Goal: Task Accomplishment & Management: Manage account settings

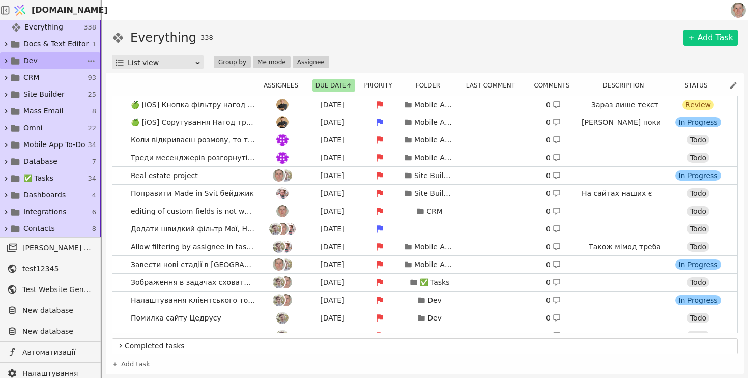
scroll to position [128, 0]
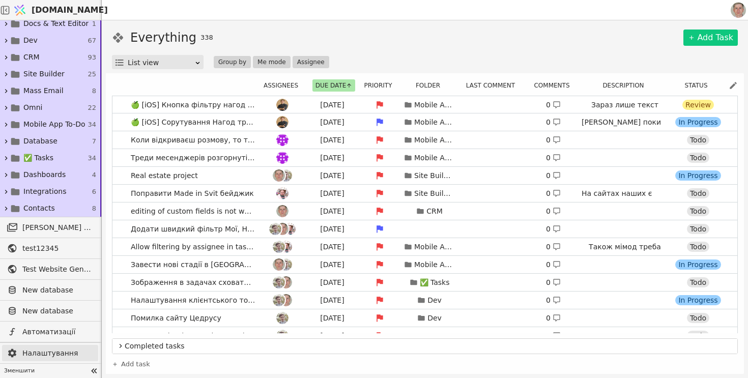
click at [65, 355] on span "Налаштування" at bounding box center [57, 353] width 71 height 11
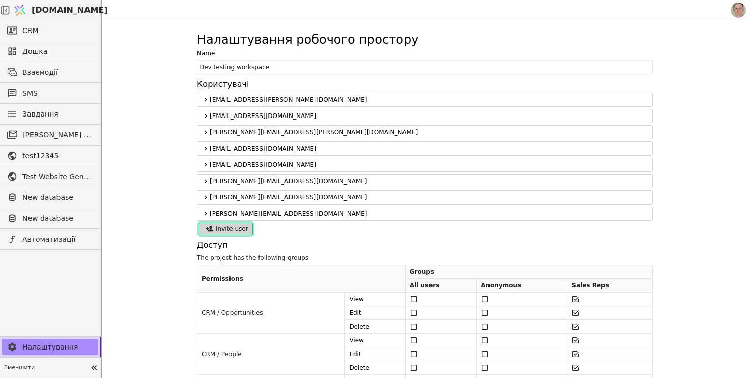
click at [235, 232] on button "Invite user" at bounding box center [226, 229] width 54 height 12
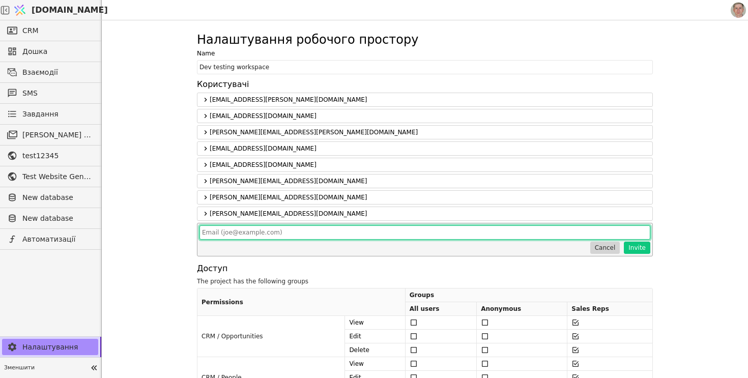
click at [299, 236] on input "text" at bounding box center [424, 232] width 451 height 14
type input "ь"
type input "[PERSON_NAME][EMAIL_ADDRESS][DOMAIN_NAME]"
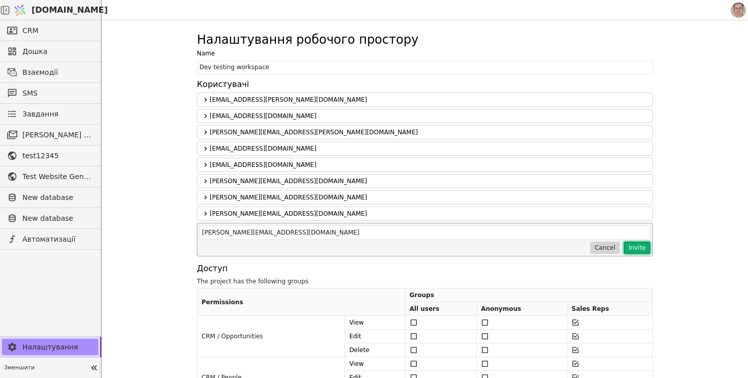
click at [640, 249] on button "Invite" at bounding box center [637, 248] width 26 height 12
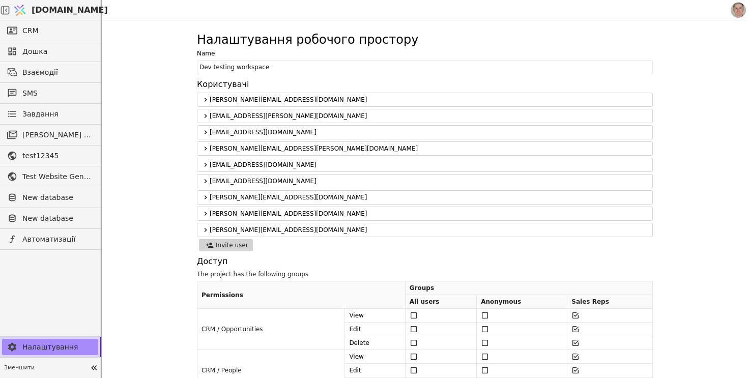
click at [205, 230] on icon at bounding box center [206, 230] width 3 height 4
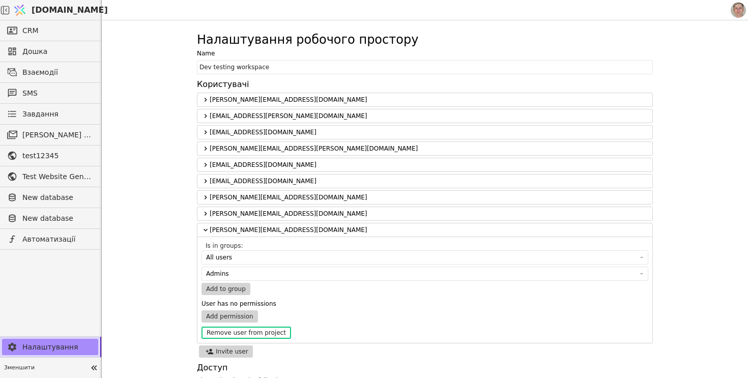
click at [180, 184] on div "Налаштування робочого простору Name Dev testing workspace Користувачі [PERSON_N…" at bounding box center [425, 199] width 646 height 358
click at [204, 98] on icon at bounding box center [205, 100] width 8 height 12
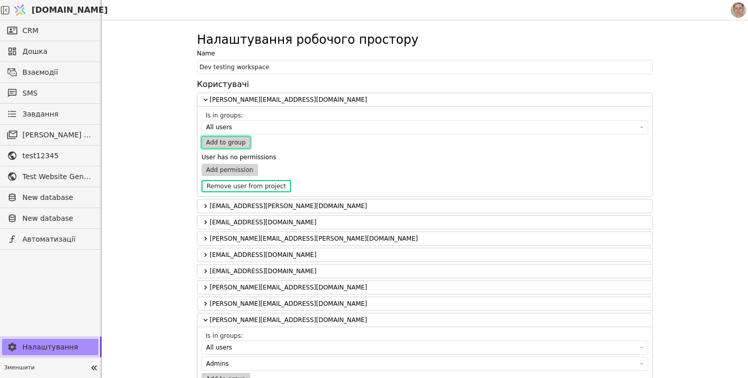
click at [235, 144] on button "Add to group" at bounding box center [225, 142] width 49 height 12
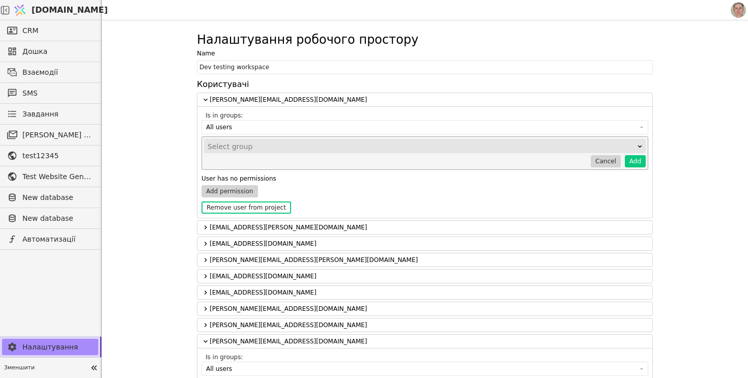
click at [258, 149] on div "Select group" at bounding box center [422, 146] width 428 height 14
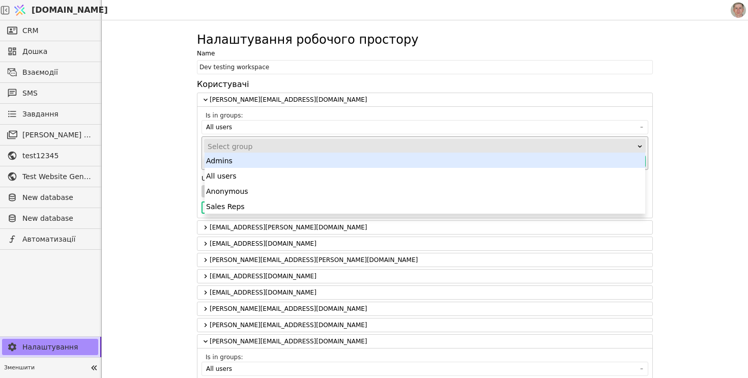
click at [284, 163] on div "Admins" at bounding box center [425, 160] width 441 height 15
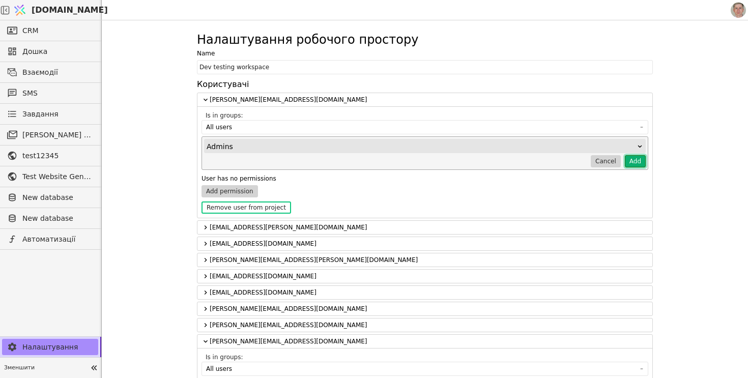
click at [637, 163] on button "Add" at bounding box center [635, 161] width 21 height 12
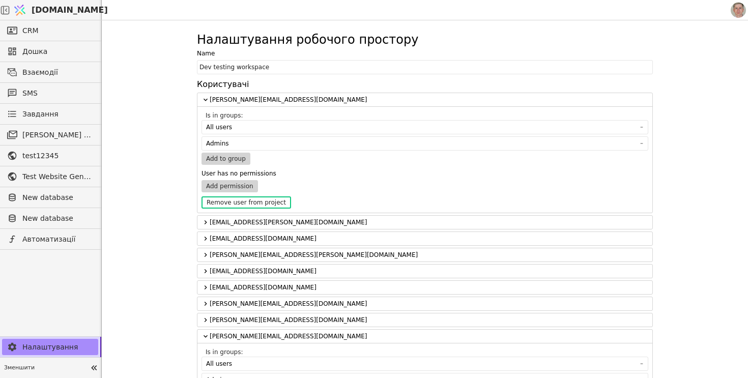
click at [167, 125] on div "Налаштування робочого простору Name Dev testing workspace Користувачі [PERSON_N…" at bounding box center [425, 199] width 646 height 358
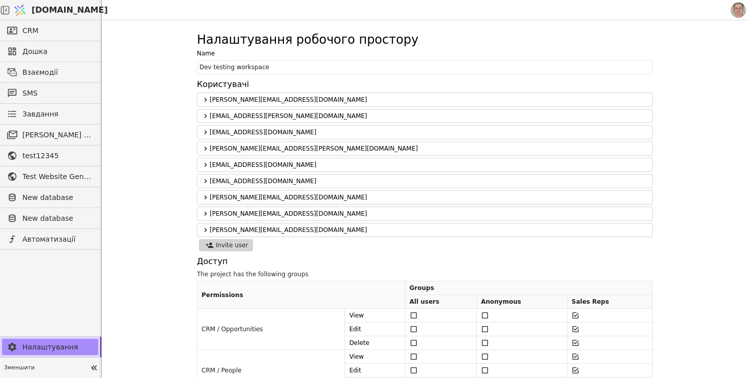
click at [202, 102] on icon at bounding box center [205, 100] width 8 height 12
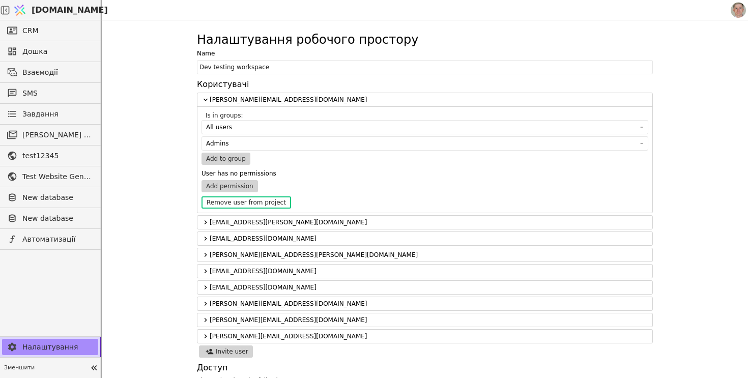
click at [161, 133] on div "Налаштування робочого простору Name Dev testing workspace Користувачі mykola@sv…" at bounding box center [425, 199] width 646 height 358
click at [64, 118] on link "Завдання" at bounding box center [50, 114] width 96 height 16
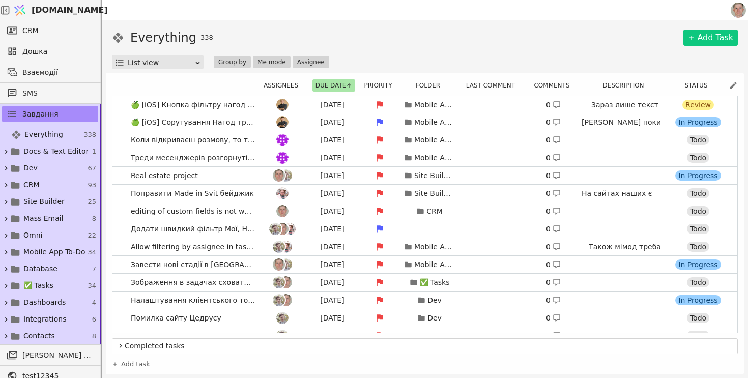
click at [740, 6] on img at bounding box center [738, 10] width 15 height 15
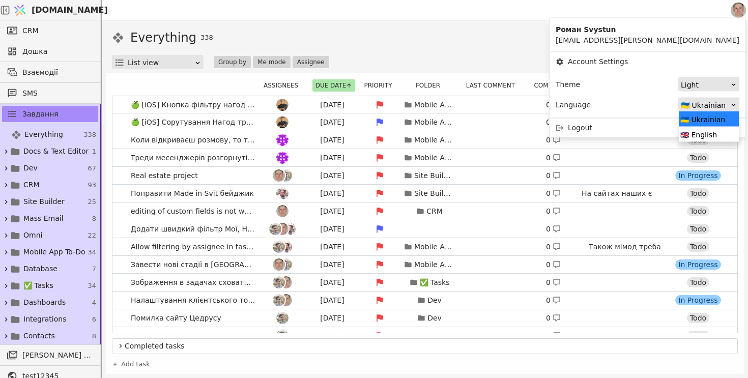
click at [702, 101] on div "🇺🇦 Ukrainian" at bounding box center [705, 105] width 49 height 14
click at [698, 134] on div "🇬🇧 English" at bounding box center [709, 134] width 60 height 15
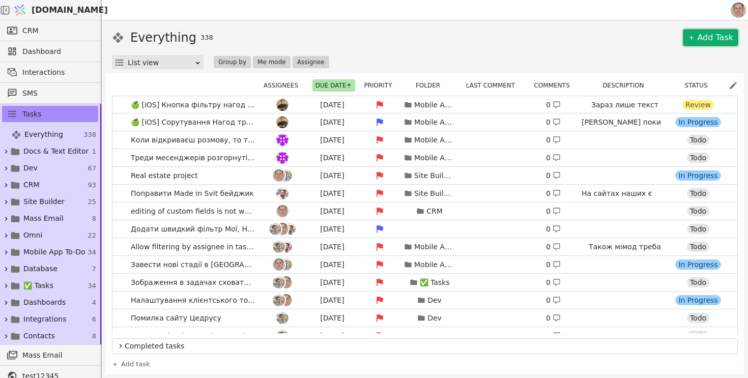
click at [708, 35] on link "Add Task" at bounding box center [710, 38] width 54 height 16
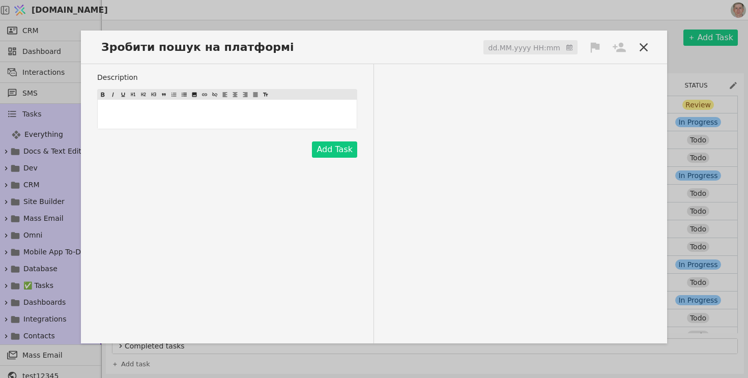
click at [506, 51] on input at bounding box center [530, 47] width 94 height 15
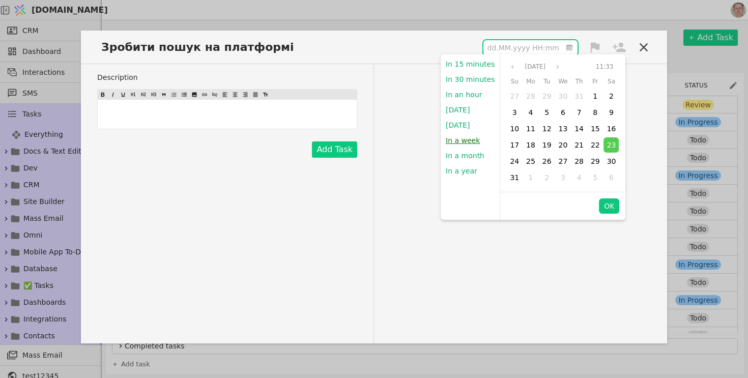
click at [466, 141] on button "In a week" at bounding box center [463, 140] width 44 height 15
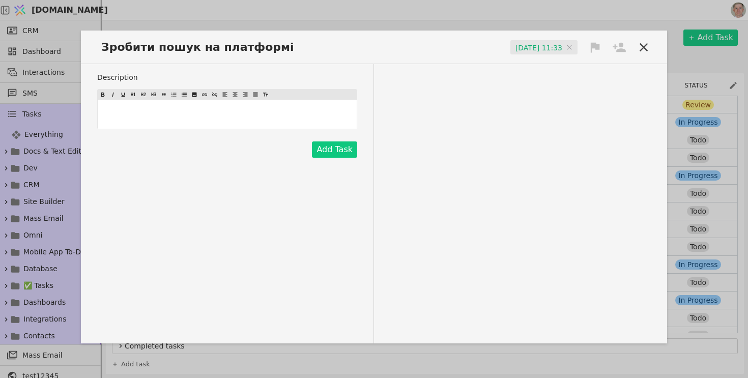
click at [598, 48] on icon at bounding box center [595, 47] width 9 height 10
click at [567, 74] on div "High" at bounding box center [561, 66] width 102 height 17
click at [622, 49] on icon at bounding box center [619, 47] width 13 height 10
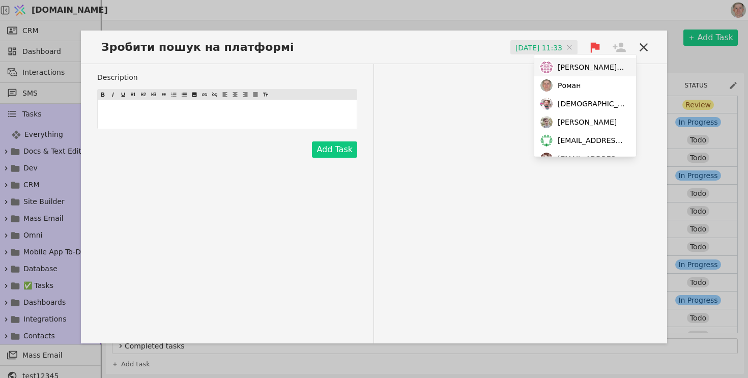
click at [601, 73] on div "[PERSON_NAME][EMAIL_ADDRESS][DOMAIN_NAME]" at bounding box center [585, 67] width 102 height 18
click at [431, 128] on div "Description ﻿ Add Task" at bounding box center [374, 203] width 586 height 279
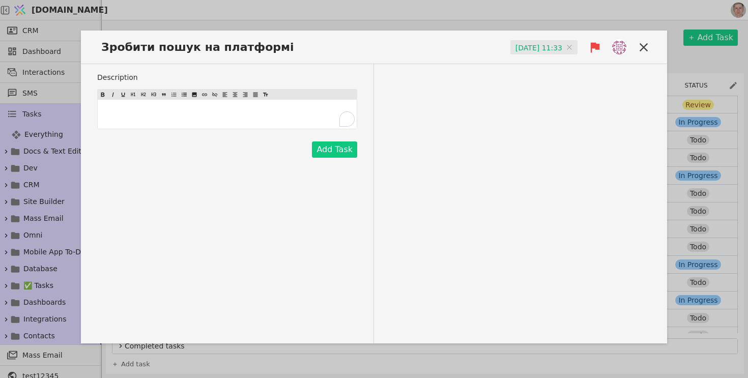
click at [305, 113] on p "﻿" at bounding box center [227, 114] width 255 height 11
click at [346, 152] on button "Add Task" at bounding box center [334, 149] width 45 height 16
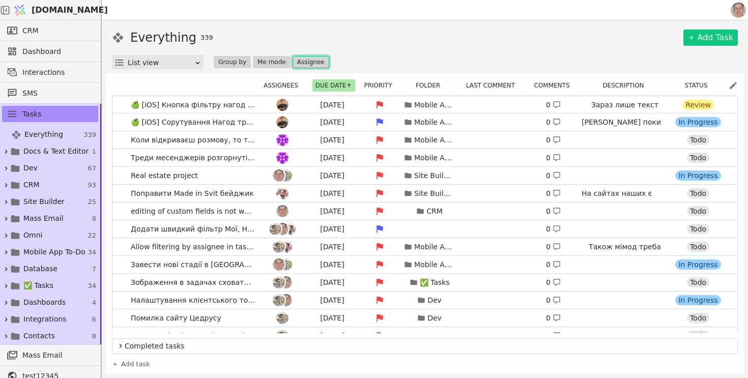
click at [312, 58] on button "Assignee" at bounding box center [311, 62] width 37 height 12
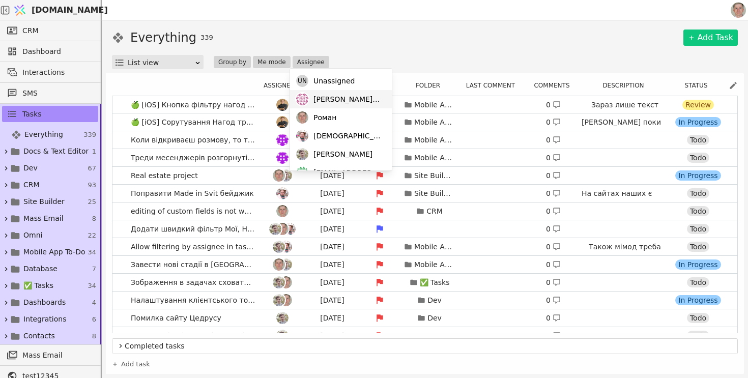
click at [317, 95] on span "[PERSON_NAME][EMAIL_ADDRESS][DOMAIN_NAME]" at bounding box center [347, 99] width 68 height 11
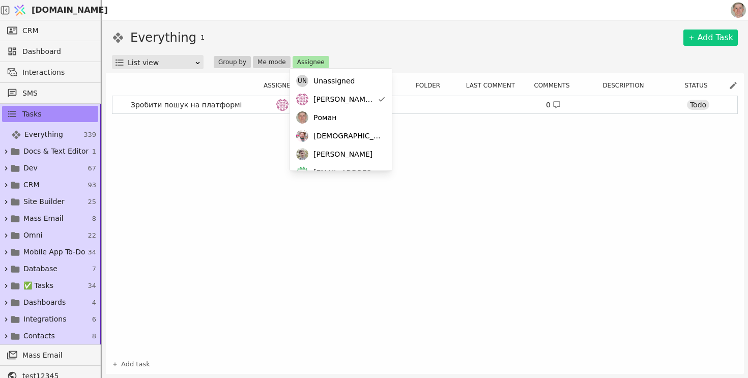
click at [485, 26] on div "Everything 1 Add Task List view Group by Me mode Assignee Assignees Due date Pr…" at bounding box center [425, 199] width 646 height 358
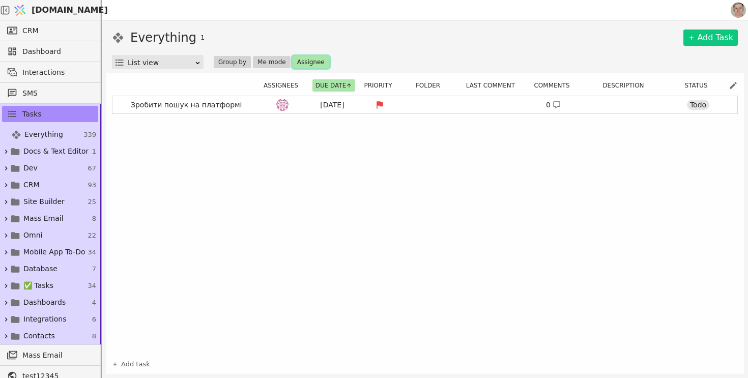
click at [308, 66] on button "Assignee" at bounding box center [311, 62] width 37 height 12
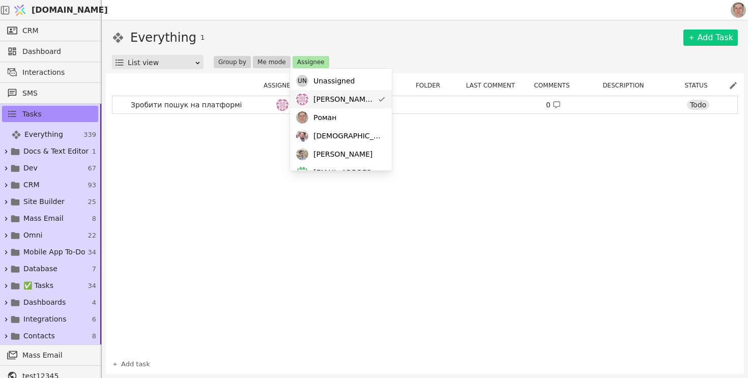
click at [325, 100] on span "[PERSON_NAME][EMAIL_ADDRESS][DOMAIN_NAME]" at bounding box center [343, 99] width 60 height 11
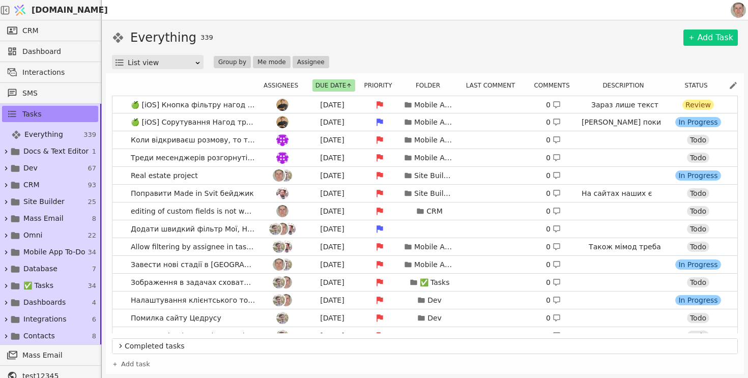
click at [457, 53] on div "Everything 339 Add Task List view Group by Me mode Assignee" at bounding box center [425, 48] width 626 height 41
click at [44, 73] on span "Interactions" at bounding box center [57, 72] width 71 height 11
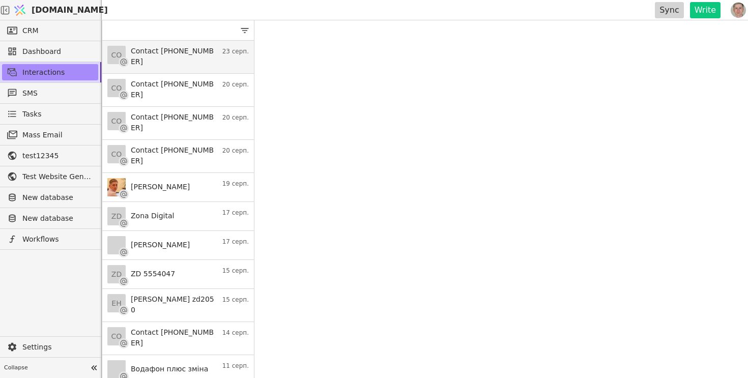
click at [215, 62] on h3 "Contact +380674072207" at bounding box center [174, 56] width 86 height 21
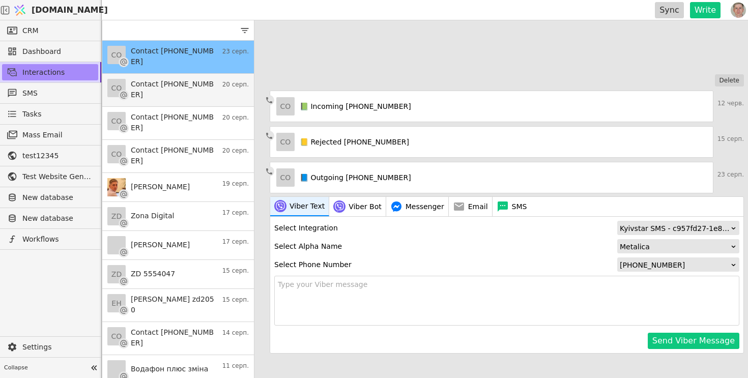
click at [195, 96] on h3 "Contact +380443914896" at bounding box center [174, 89] width 86 height 21
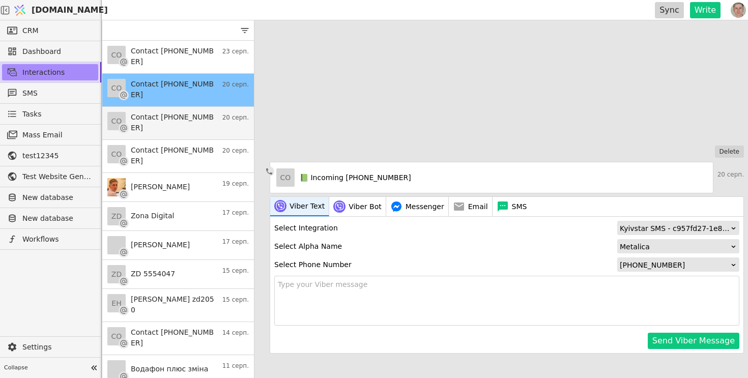
click at [195, 130] on h3 "Contact +380732248668" at bounding box center [174, 122] width 86 height 21
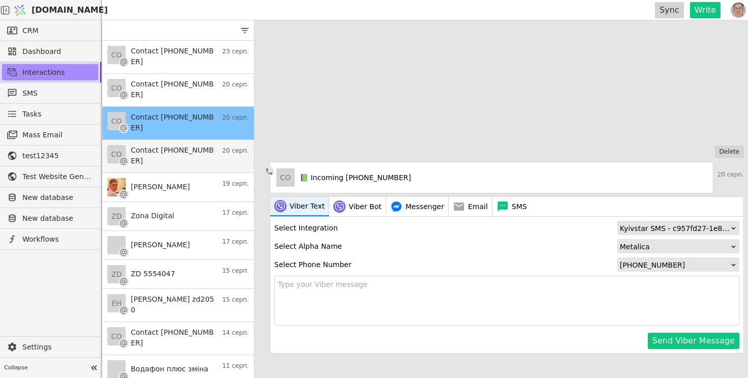
click at [193, 152] on h3 "Contact +380633343494" at bounding box center [174, 155] width 86 height 21
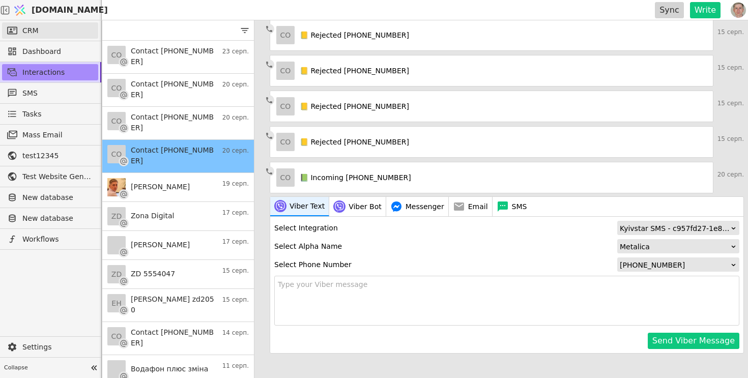
click at [61, 25] on link "CRM" at bounding box center [50, 30] width 96 height 16
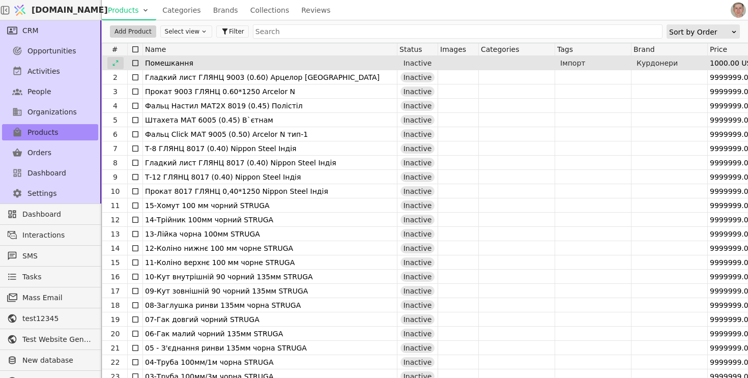
click at [116, 63] on icon at bounding box center [115, 63] width 7 height 7
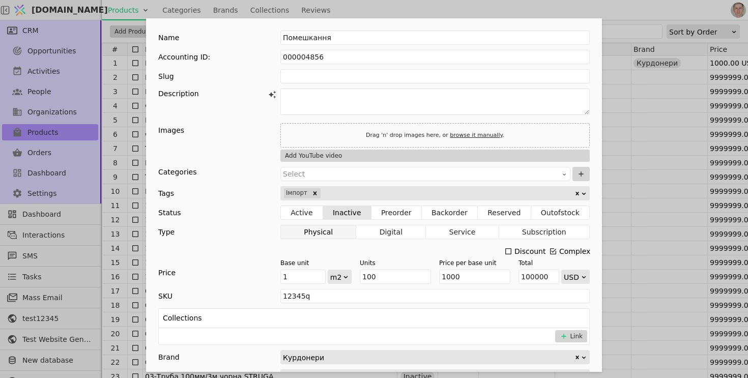
scroll to position [198, 0]
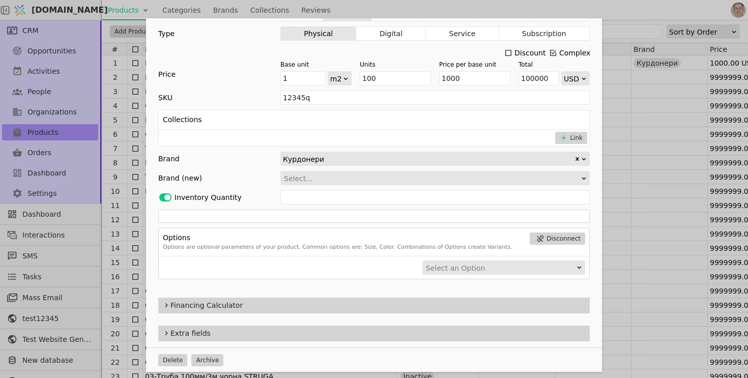
click at [343, 306] on span "Financing Calculator" at bounding box center [377, 305] width 415 height 11
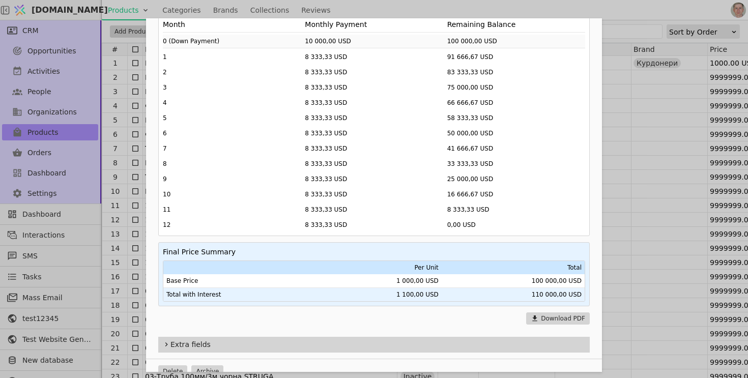
scroll to position [549, 0]
click at [665, 200] on div "Name Помешкання Accounting ID: 000004856 Slug Description Images Drag 'n' drop …" at bounding box center [374, 189] width 748 height 378
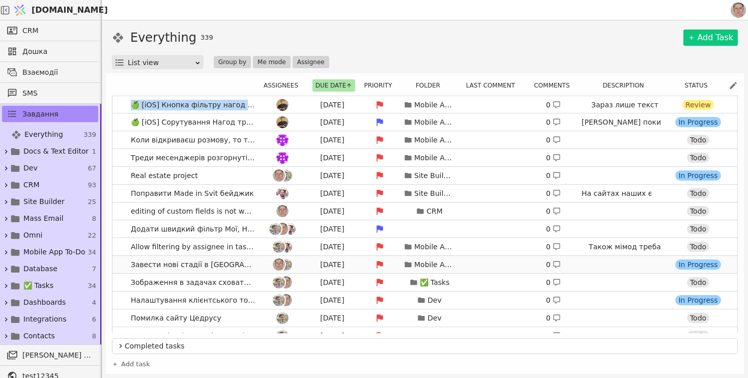
drag, startPoint x: 127, startPoint y: 102, endPoint x: 379, endPoint y: 263, distance: 299.5
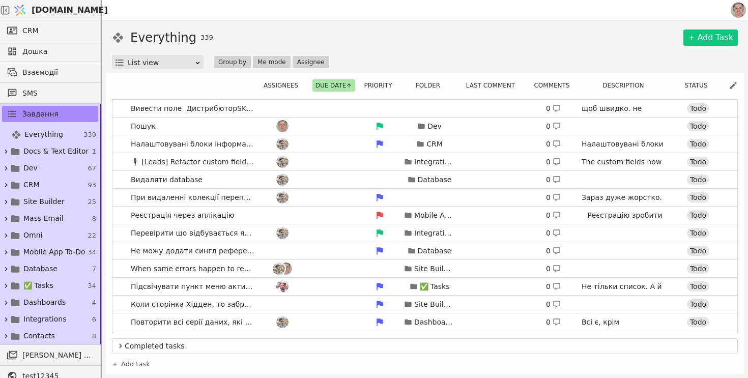
scroll to position [5799, 0]
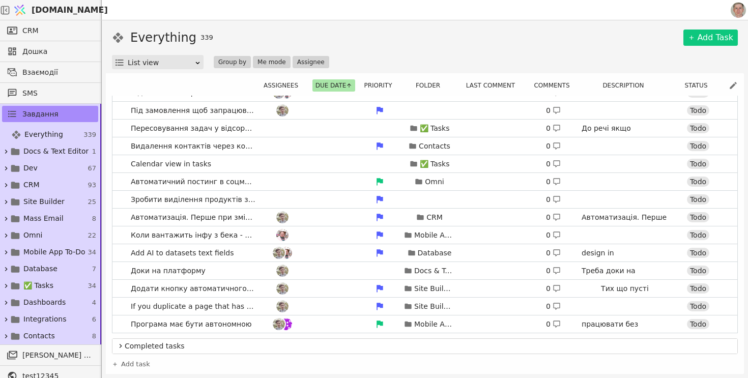
drag, startPoint x: 125, startPoint y: 83, endPoint x: 169, endPoint y: 360, distance: 280.3
click at [169, 360] on div "Assignees Due date Priority Folder Last comment Comments Description Status Кол…" at bounding box center [425, 224] width 626 height 290
